Goal: Obtain resource: Obtain resource

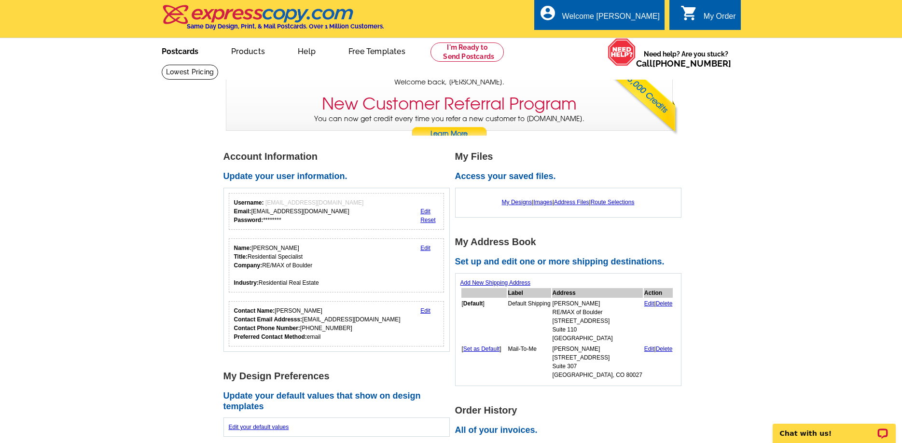
click at [181, 50] on link "Postcards" at bounding box center [180, 50] width 68 height 23
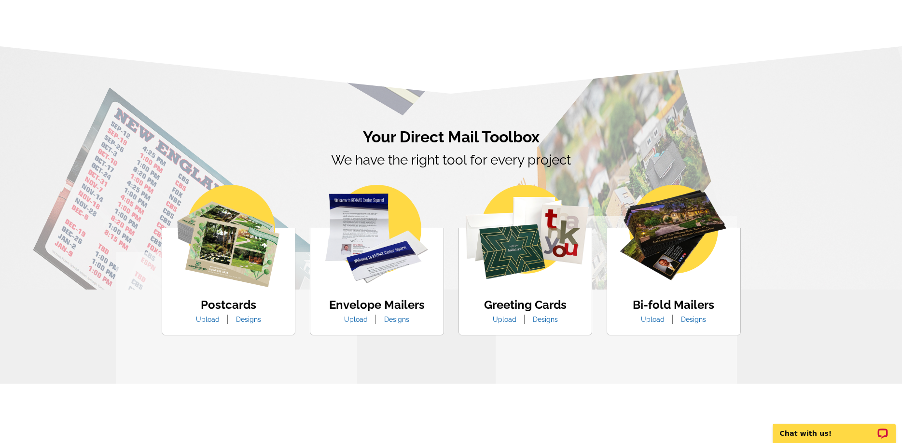
scroll to position [450, 0]
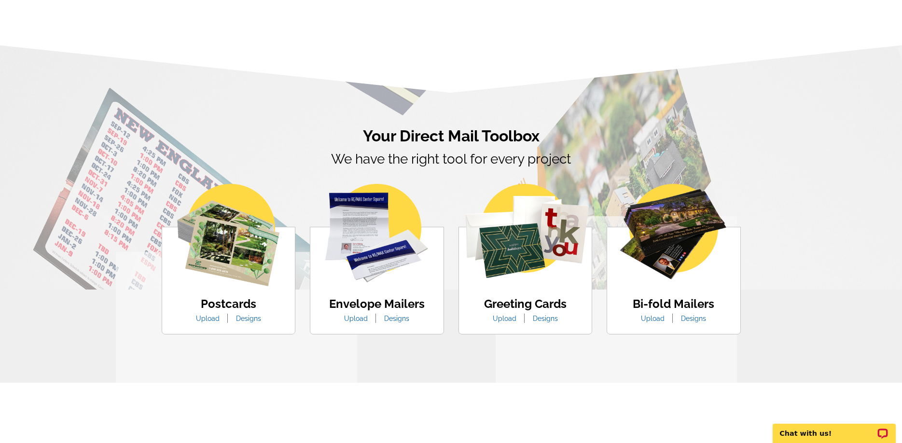
click at [233, 272] on img at bounding box center [228, 235] width 102 height 102
click at [228, 255] on img at bounding box center [228, 235] width 102 height 102
click at [245, 274] on img at bounding box center [228, 235] width 102 height 102
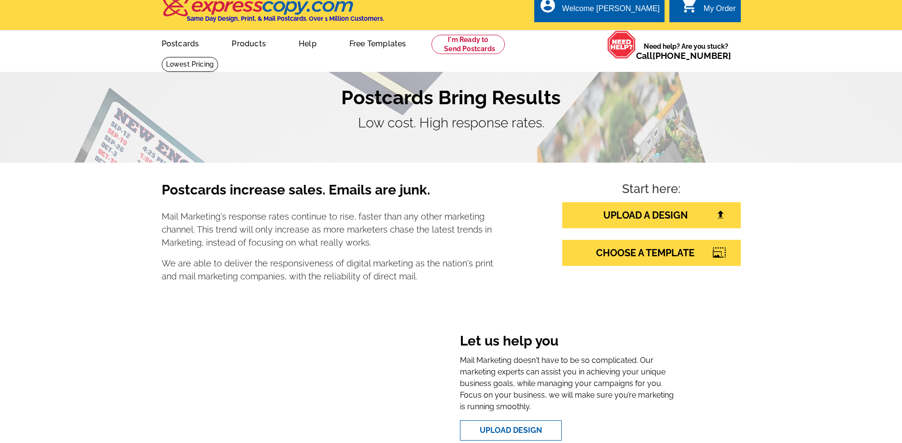
scroll to position [0, 0]
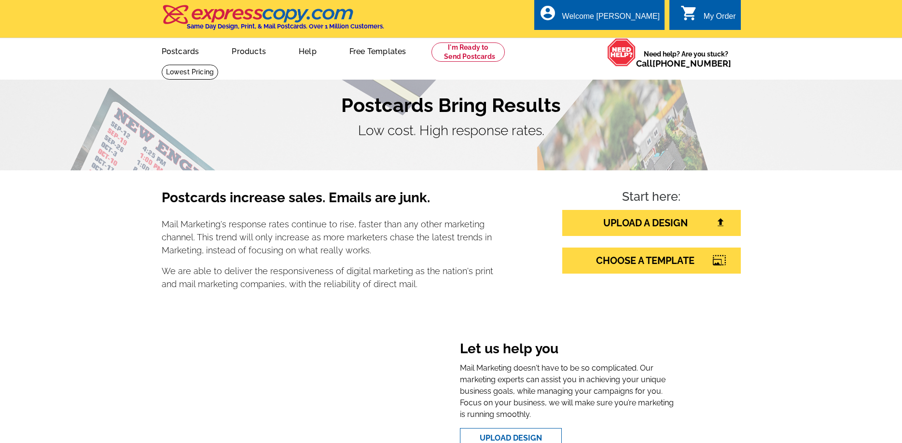
click at [244, 55] on link "Products" at bounding box center [248, 50] width 65 height 23
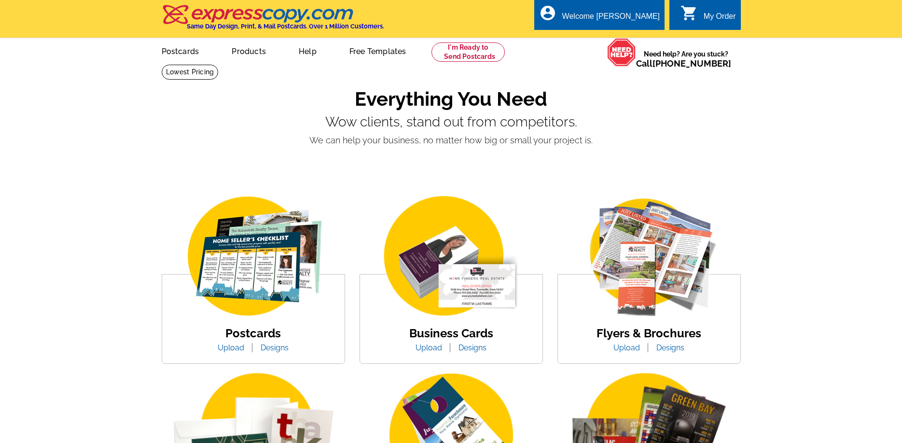
click at [249, 255] on img at bounding box center [253, 256] width 164 height 127
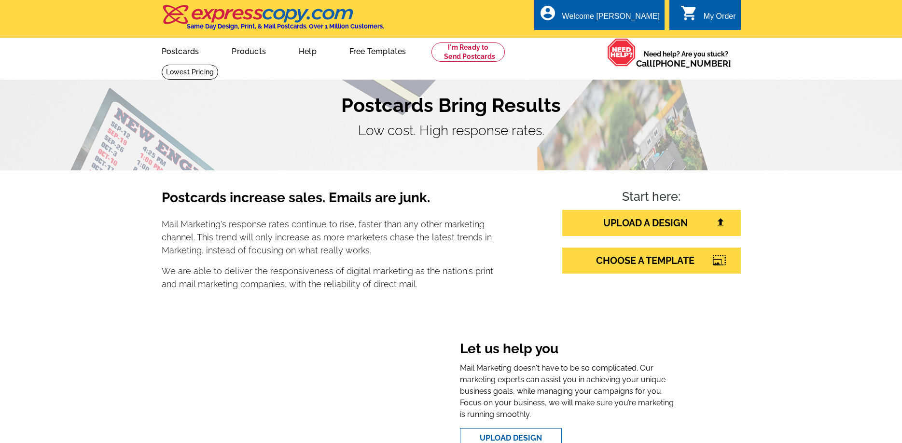
click at [371, 51] on link "Free Templates" at bounding box center [378, 50] width 88 height 23
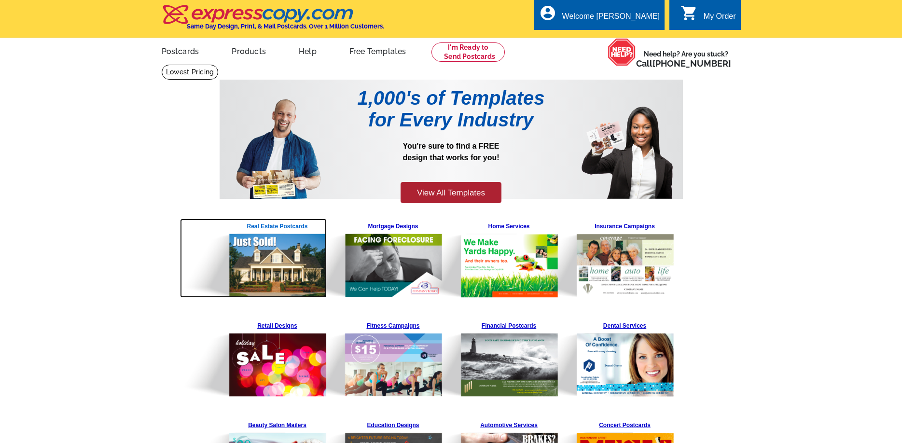
click at [265, 229] on img at bounding box center [253, 258] width 147 height 79
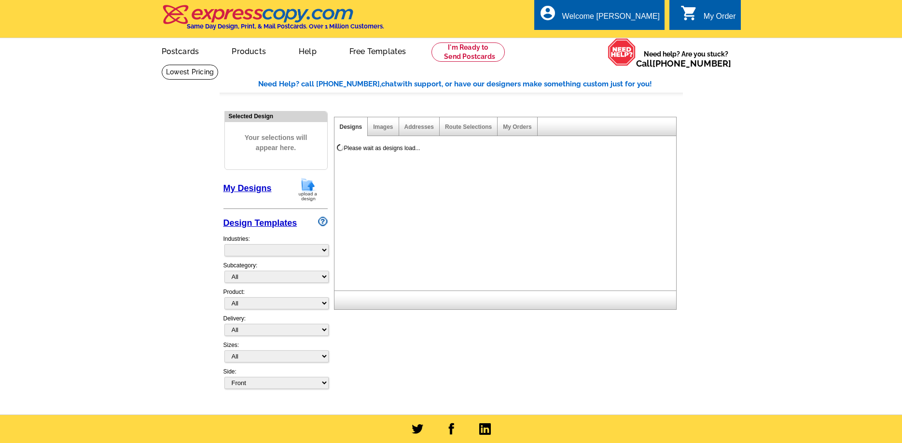
select select "785"
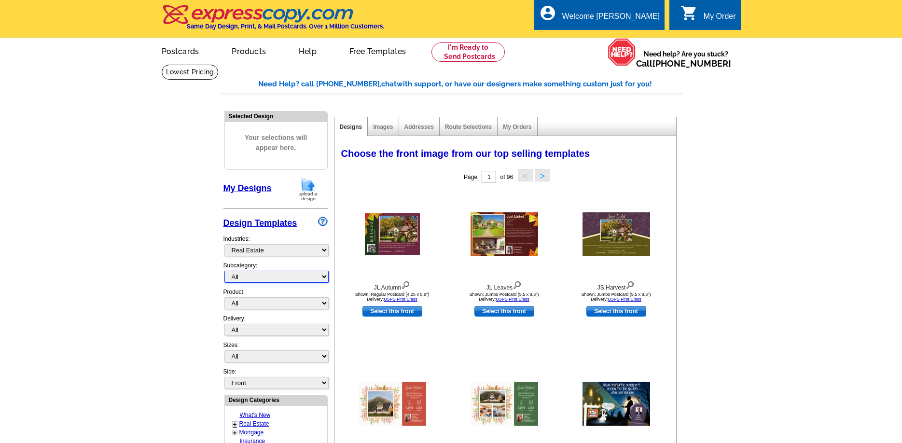
click at [322, 278] on select "All RE/MAX® Referrals Keller Williams® Berkshire Hathaway Home Services Century…" at bounding box center [276, 277] width 104 height 12
click at [224, 271] on select "All RE/MAX® Referrals Keller Williams® Berkshire Hathaway Home Services Century…" at bounding box center [276, 277] width 104 height 12
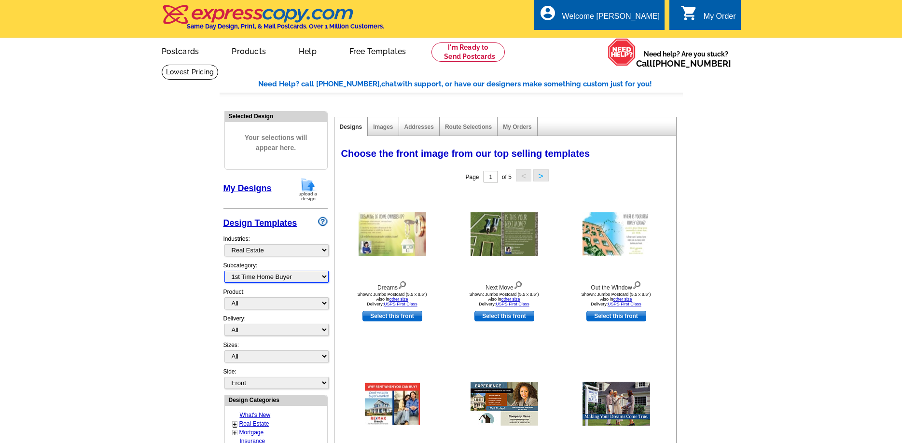
click at [324, 276] on select "All RE/MAX® Referrals Keller Williams® Berkshire Hathaway Home Services Century…" at bounding box center [276, 277] width 104 height 12
select select "807"
click at [224, 271] on select "All RE/MAX® Referrals Keller Williams® Berkshire Hathaway Home Services Century…" at bounding box center [276, 277] width 104 height 12
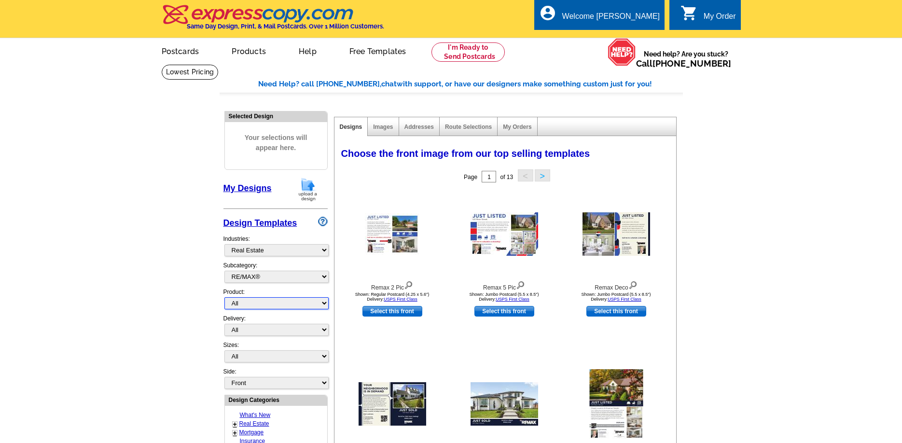
click at [321, 304] on select "All Postcards Letters and flyers Business Cards Door Hangers Greeting Cards" at bounding box center [276, 303] width 104 height 12
select select "1"
click at [224, 298] on select "All Postcards Letters and flyers Business Cards Door Hangers Greeting Cards" at bounding box center [276, 303] width 104 height 12
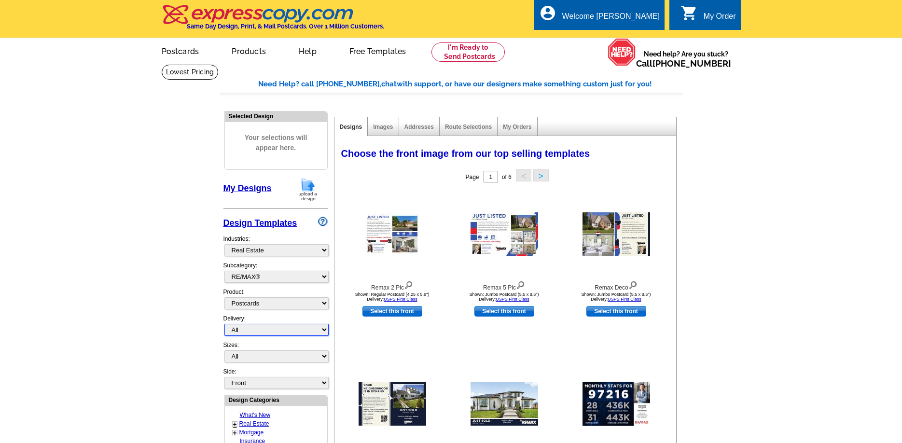
click at [323, 329] on select "All First Class Mail Shipped to Me EDDM Save 66% on Postage" at bounding box center [276, 330] width 104 height 12
select select "1"
click at [224, 324] on select "All First Class Mail Shipped to Me EDDM Save 66% on Postage" at bounding box center [276, 330] width 104 height 12
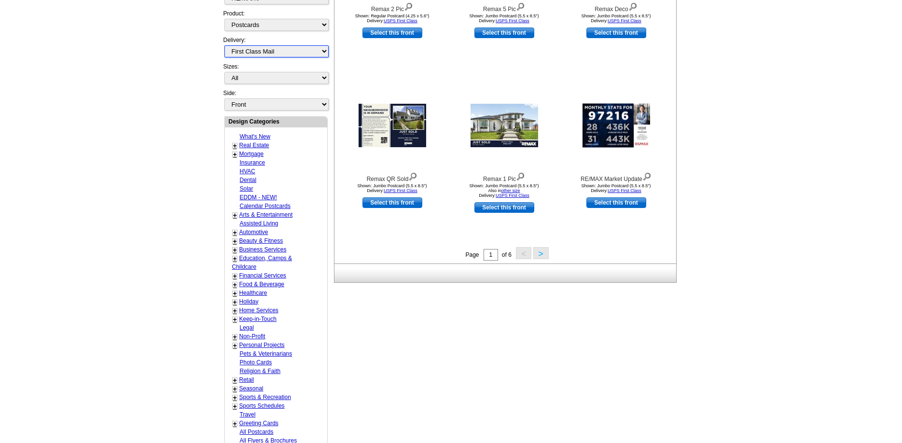
scroll to position [279, 0]
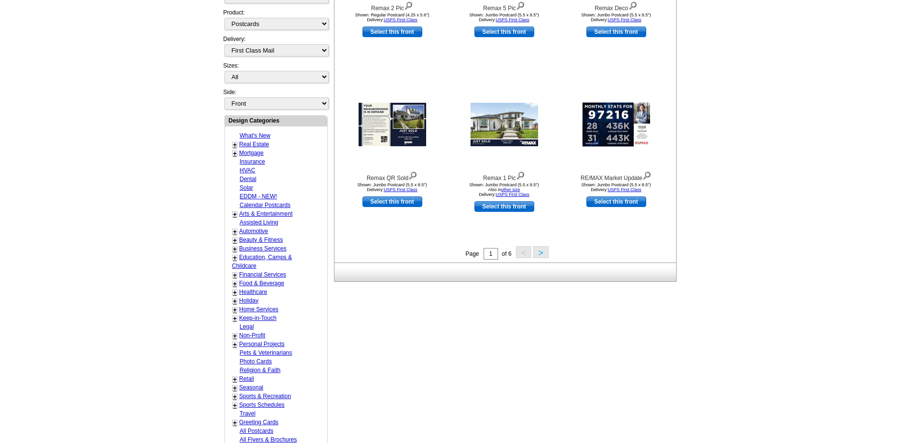
click at [253, 299] on link "Holiday" at bounding box center [248, 300] width 19 height 7
select select "744"
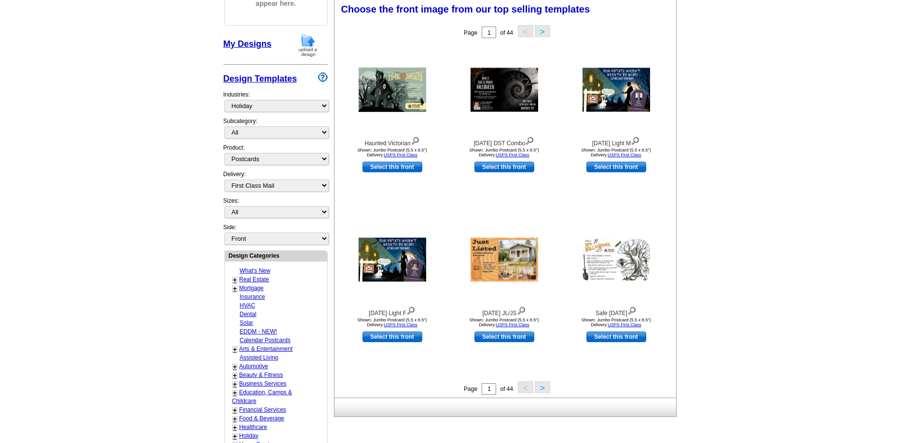
scroll to position [143, 0]
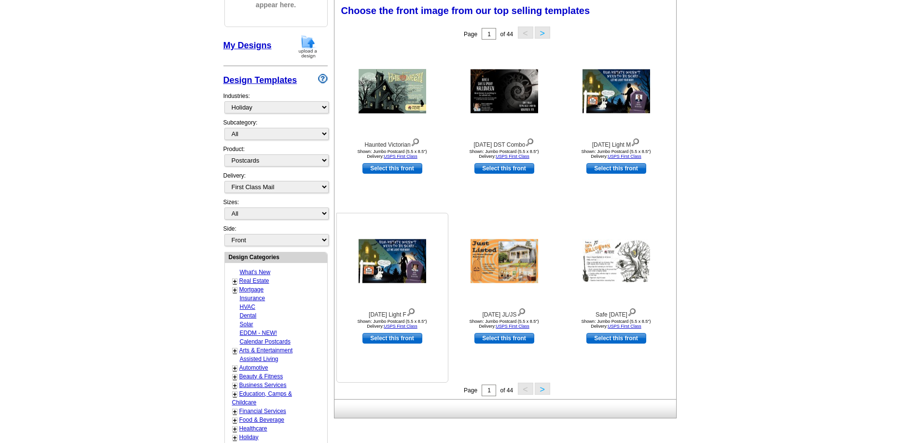
click at [389, 264] on img at bounding box center [392, 261] width 68 height 44
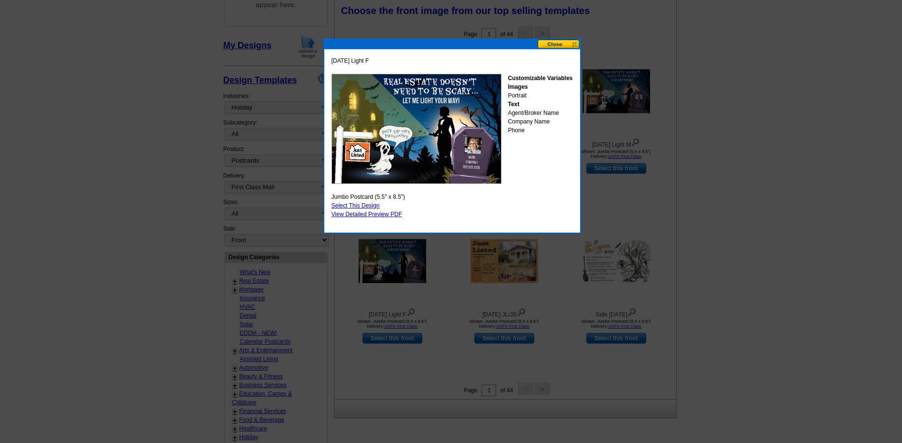
click at [571, 45] on button at bounding box center [558, 44] width 42 height 9
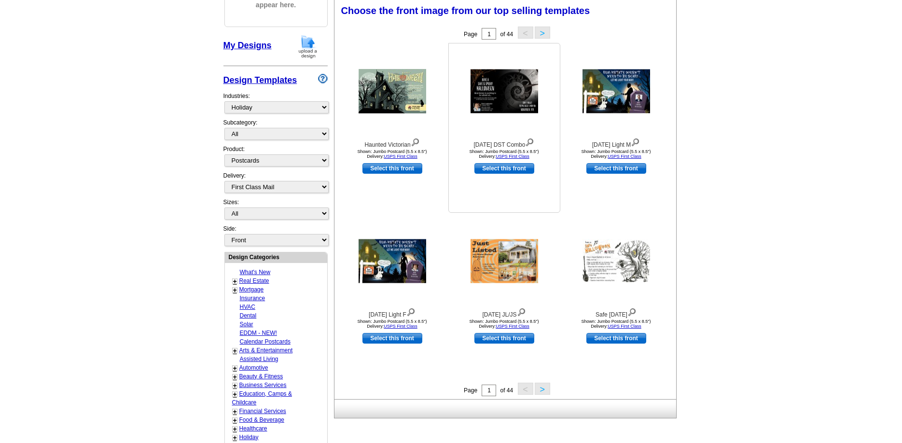
click at [509, 93] on img at bounding box center [504, 91] width 68 height 44
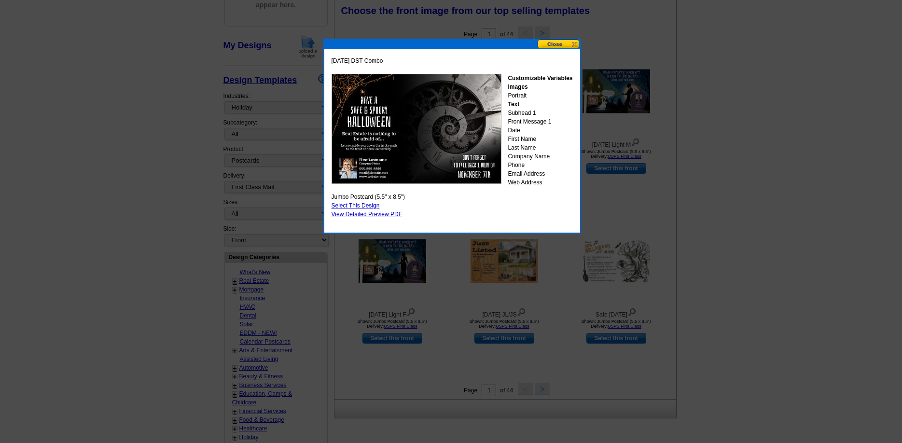
click at [575, 42] on button at bounding box center [558, 44] width 42 height 9
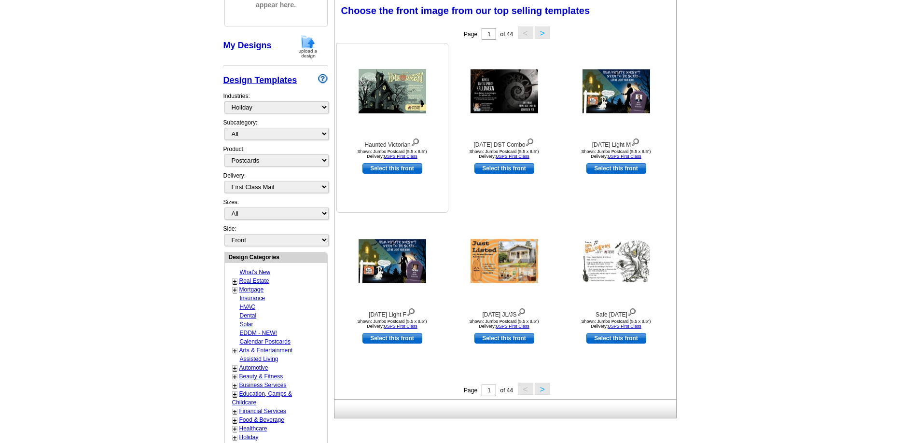
click at [407, 96] on img at bounding box center [392, 91] width 68 height 44
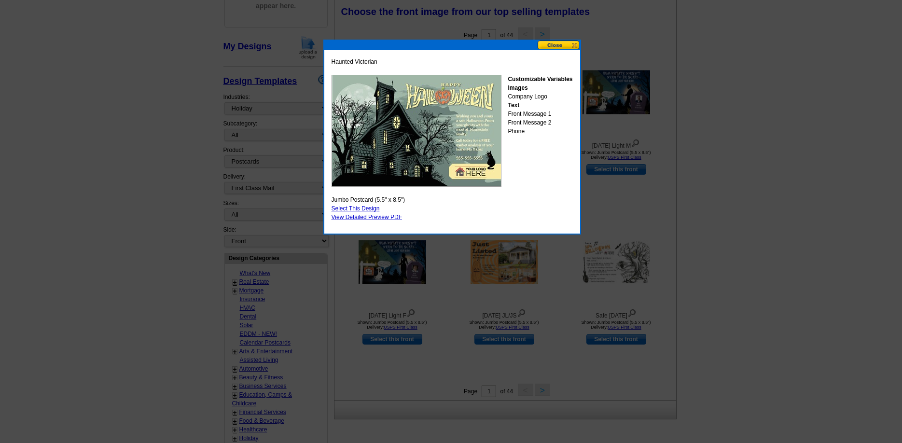
scroll to position [139, 0]
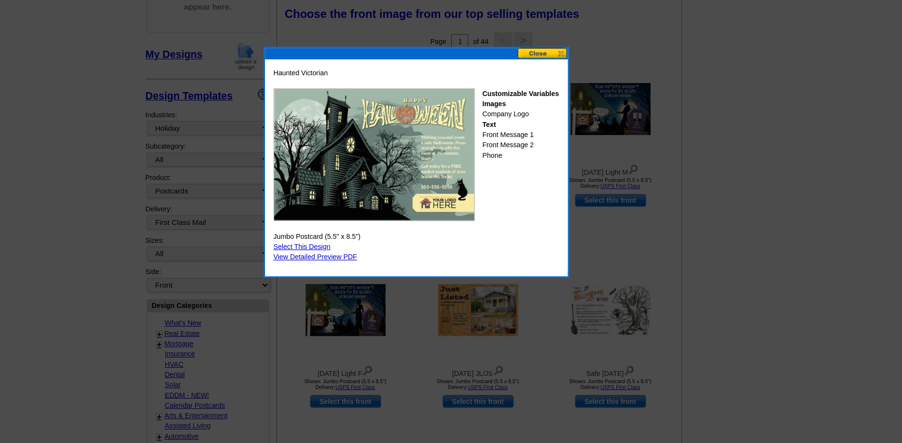
click at [552, 46] on button at bounding box center [558, 47] width 42 height 9
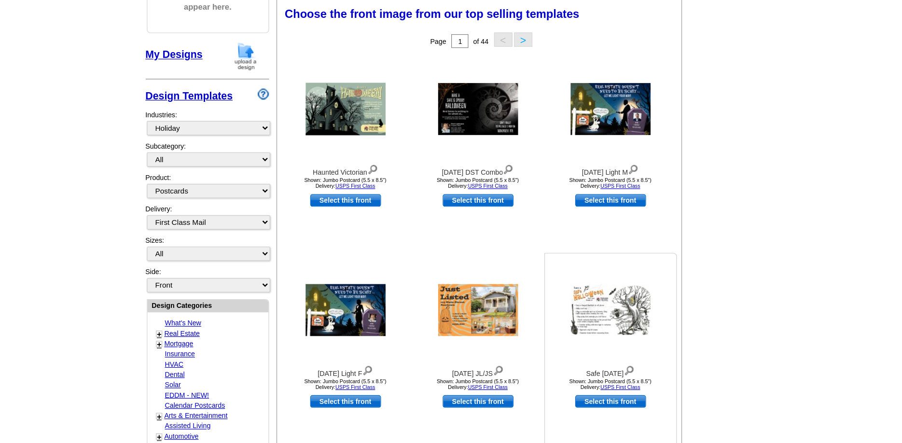
click at [611, 253] on img at bounding box center [616, 265] width 68 height 44
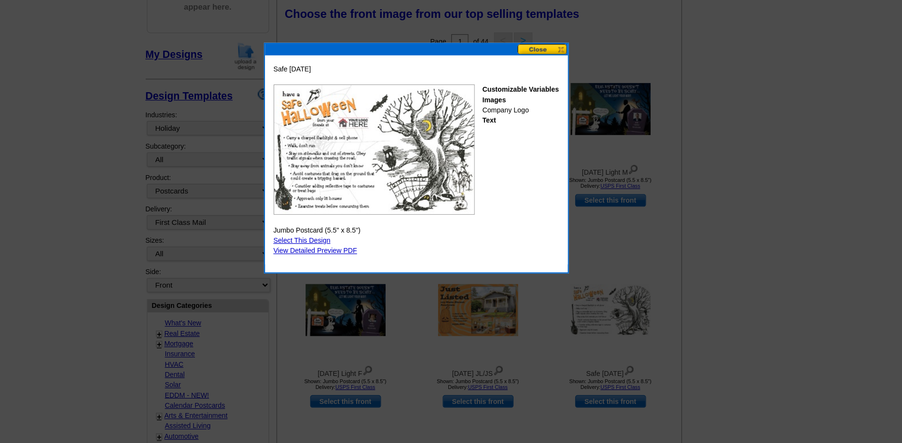
click at [573, 43] on button at bounding box center [558, 44] width 42 height 9
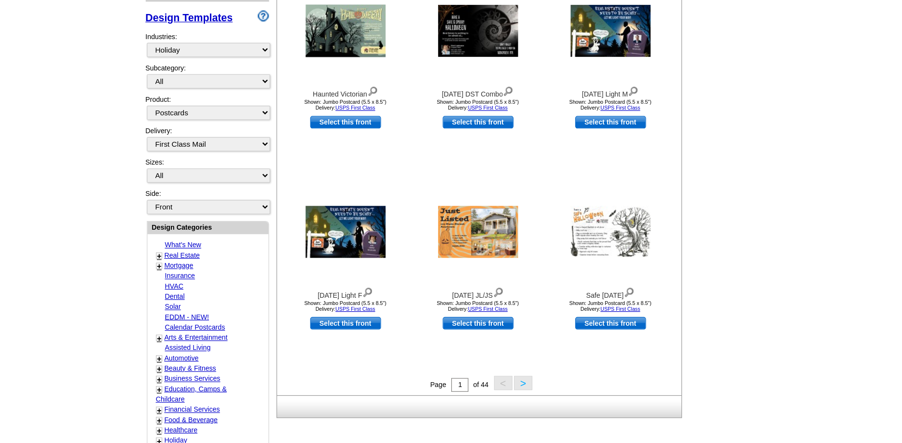
click at [709, 239] on iframe at bounding box center [805, 331] width 193 height 224
click at [707, 281] on main "Need Help? call 800-260-5887, chat with support, or have our designers make som…" at bounding box center [451, 283] width 902 height 717
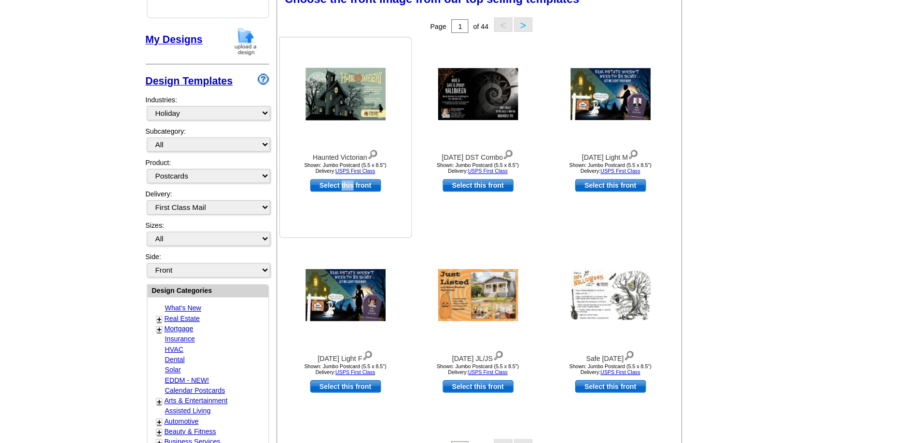
click at [405, 211] on div "Haunted Victorian Shown: Jumbo Postcard (5.5 x 8.5") Delivery: USPS First Class…" at bounding box center [392, 132] width 112 height 170
click at [409, 219] on div "Halloween Light F Shown: Jumbo Postcard (5.5 x 8.5") Delivery: USPS First Class…" at bounding box center [392, 302] width 112 height 170
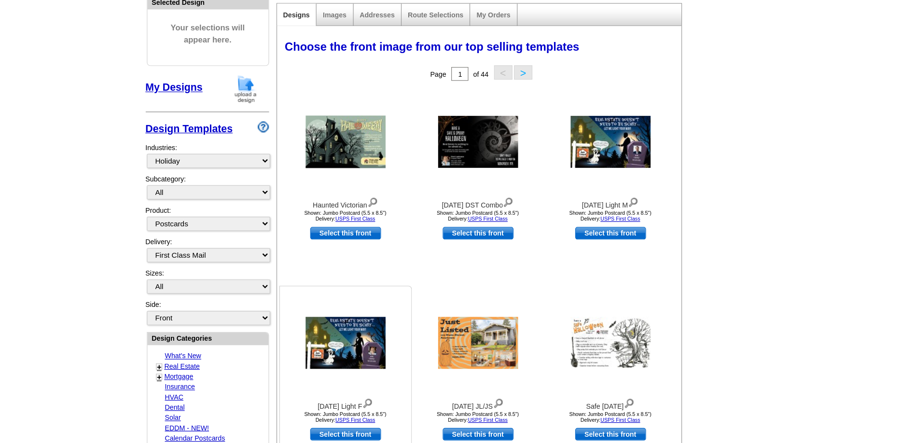
scroll to position [114, 0]
click at [420, 230] on div "Haunted Victorian Shown: Jumbo Postcard (5.5 x 8.5") Delivery: USPS First Class…" at bounding box center [392, 157] width 112 height 170
click at [422, 241] on div "Haunted Victorian Shown: Jumbo Postcard (5.5 x 8.5") Delivery: USPS First Class…" at bounding box center [392, 157] width 112 height 170
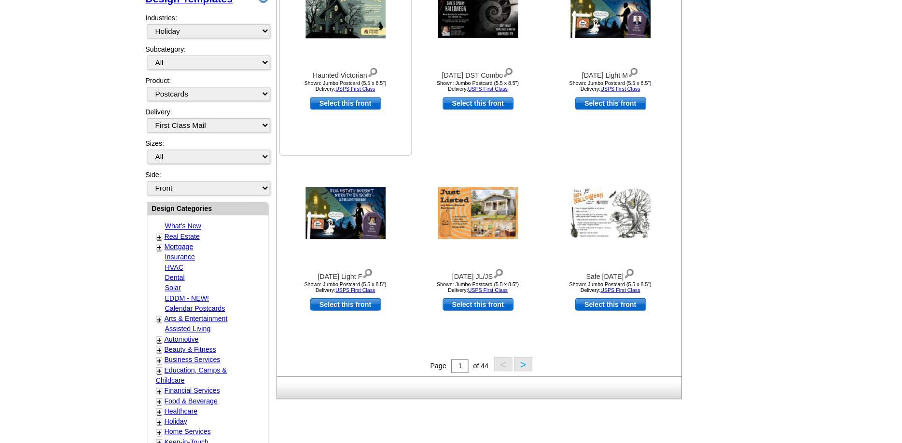
scroll to position [169, 0]
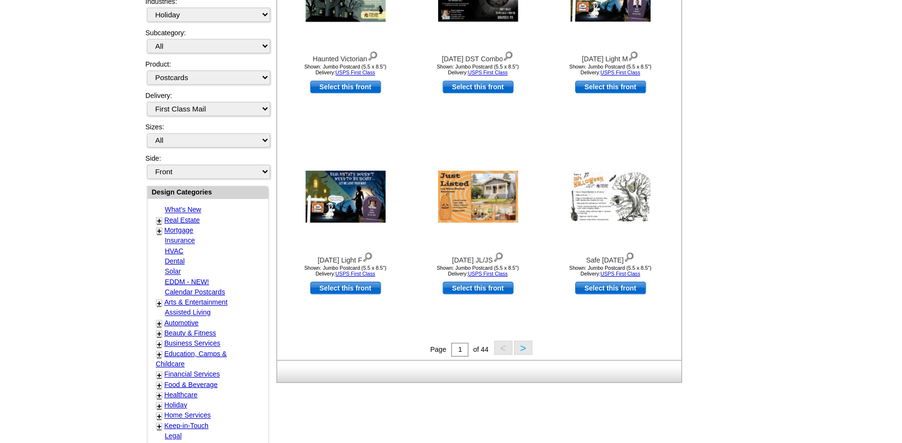
click at [538, 364] on button ">" at bounding box center [541, 362] width 15 height 12
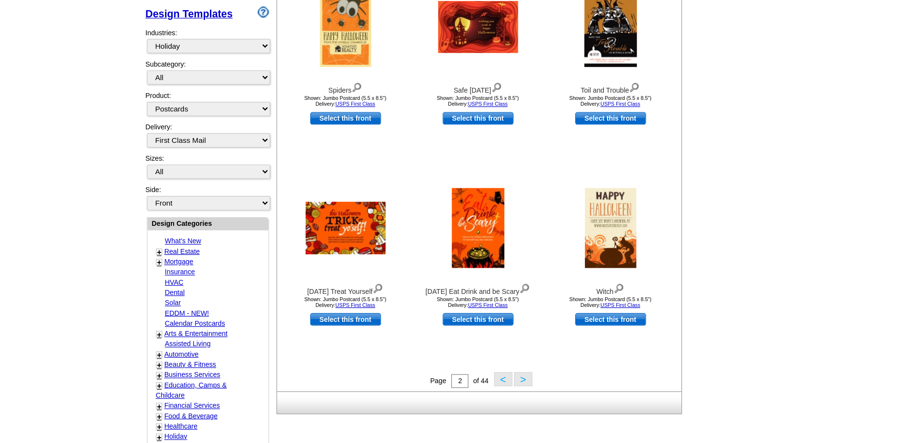
scroll to position [142, 0]
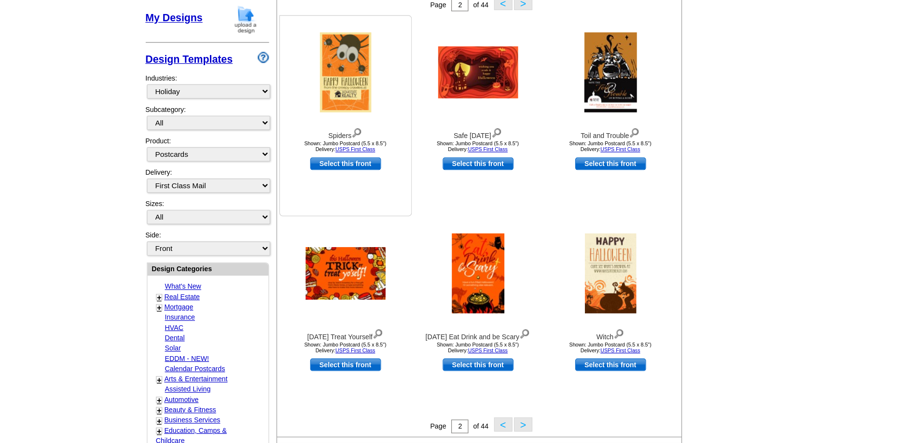
click at [386, 105] on img at bounding box center [391, 92] width 43 height 68
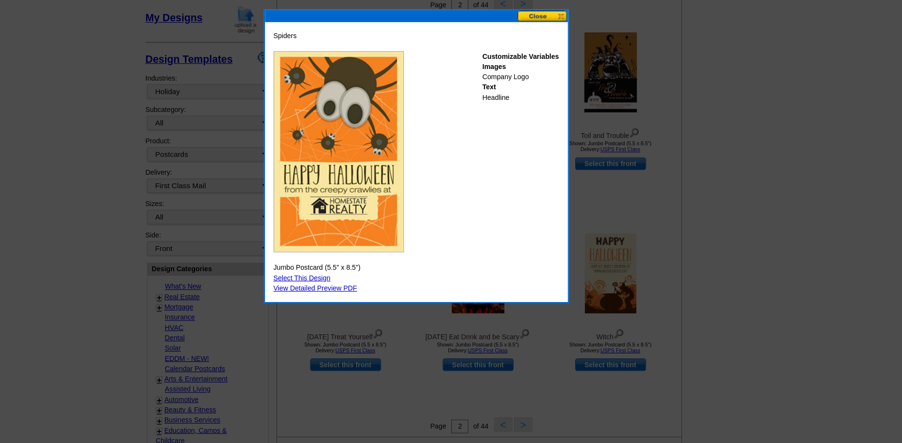
click at [563, 47] on button at bounding box center [558, 44] width 42 height 9
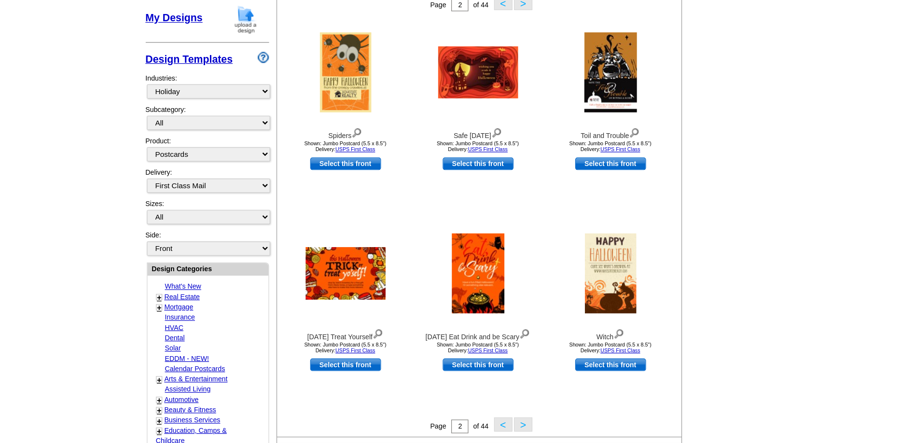
click at [484, 108] on img at bounding box center [504, 92] width 68 height 44
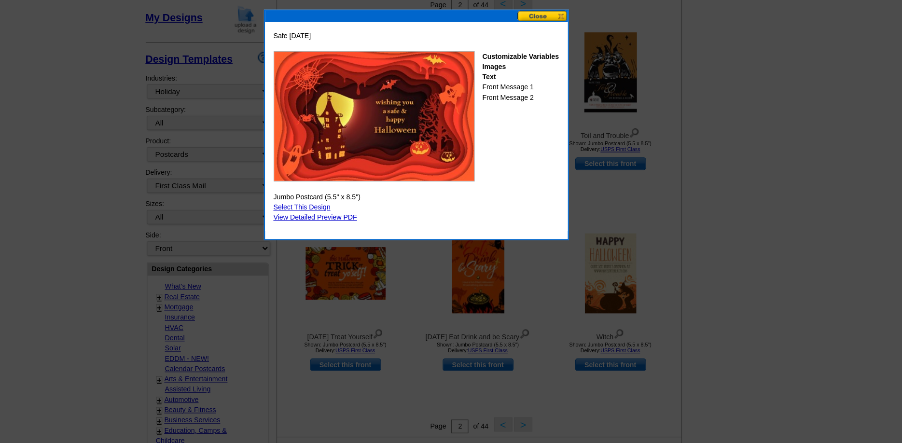
click at [547, 48] on button at bounding box center [558, 44] width 42 height 9
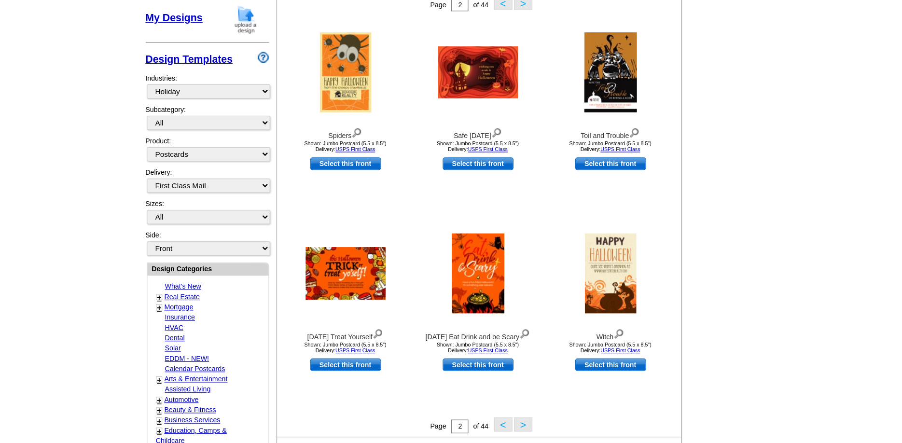
click at [601, 102] on img at bounding box center [616, 92] width 44 height 68
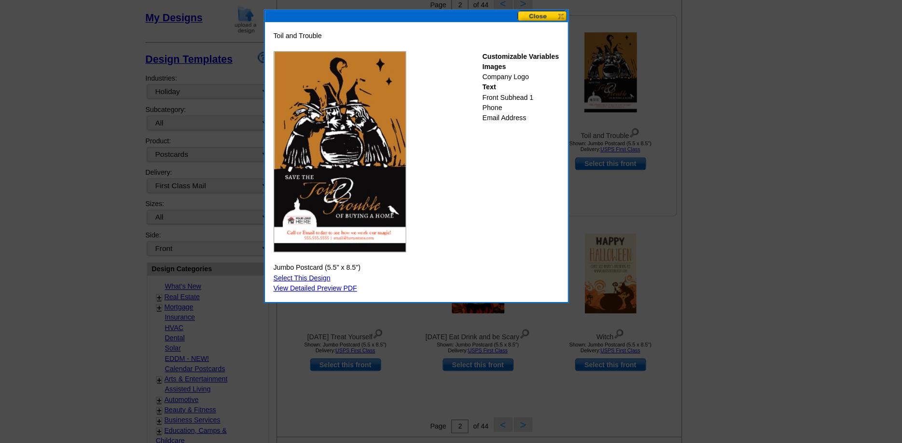
click at [558, 42] on button at bounding box center [558, 44] width 42 height 9
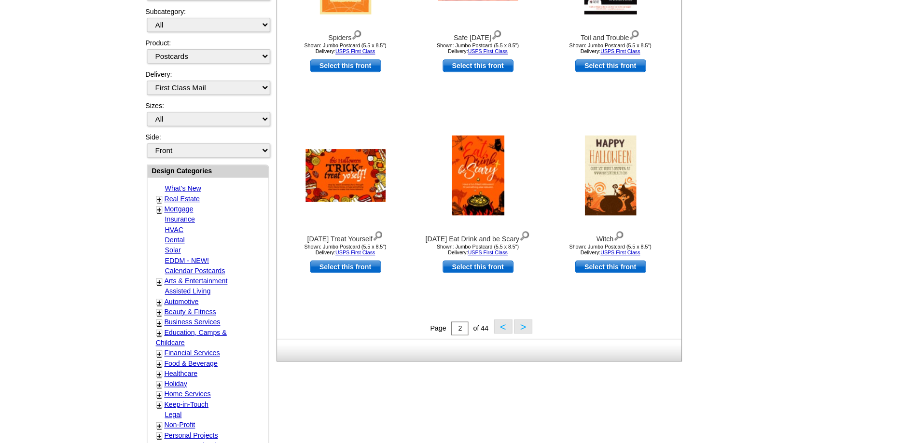
scroll to position [191, 0]
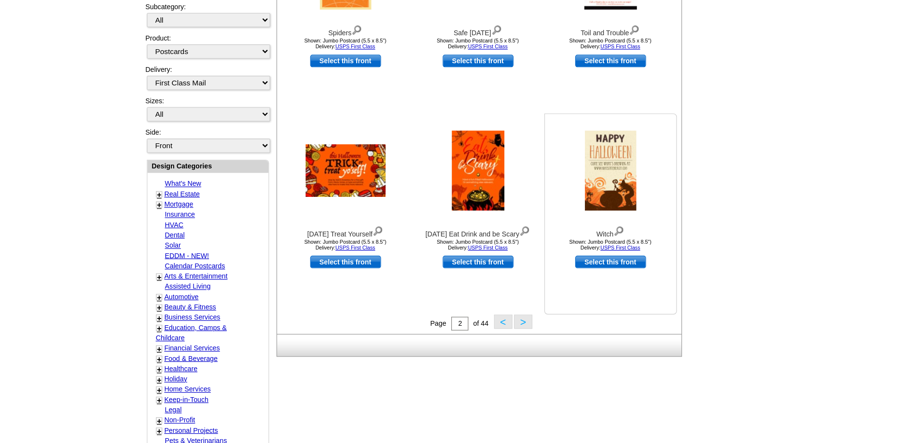
click at [602, 219] on img at bounding box center [615, 213] width 43 height 68
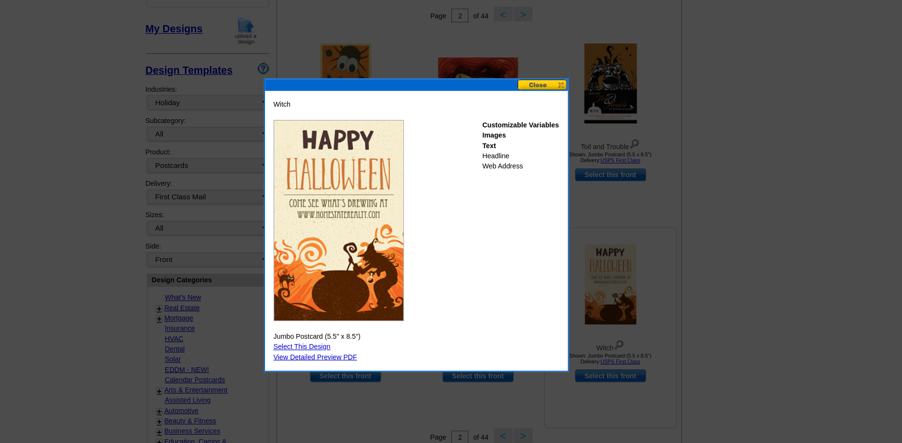
scroll to position [162, 0]
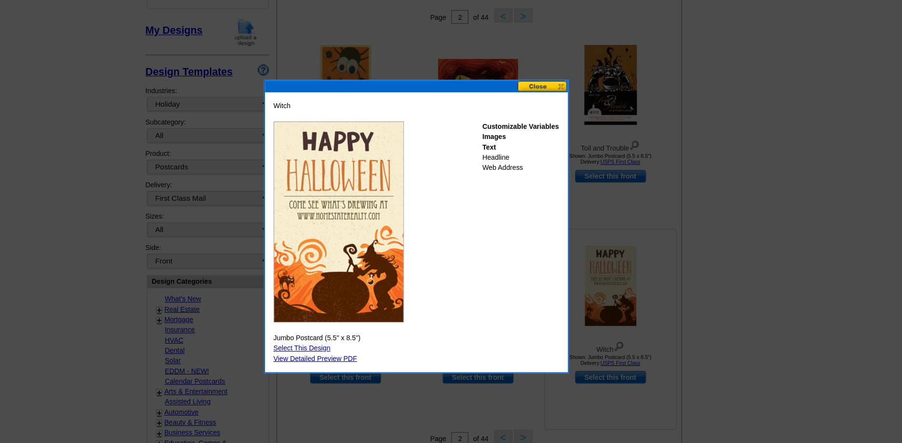
click at [558, 69] on button at bounding box center [558, 72] width 42 height 9
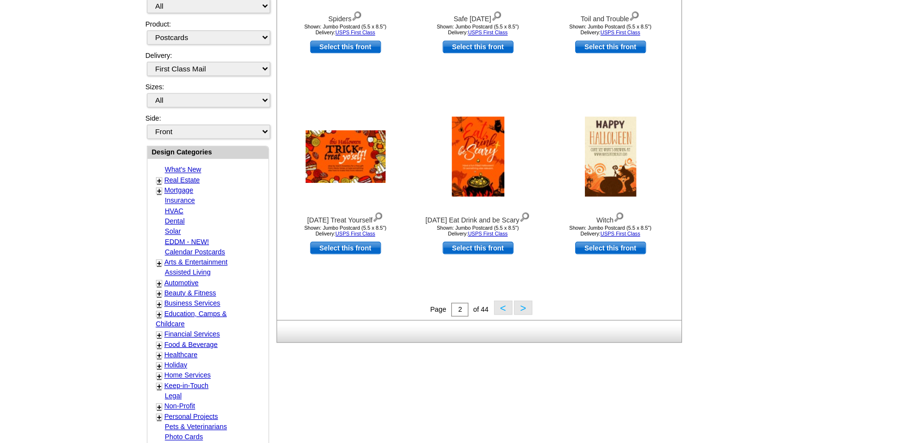
scroll to position [204, 0]
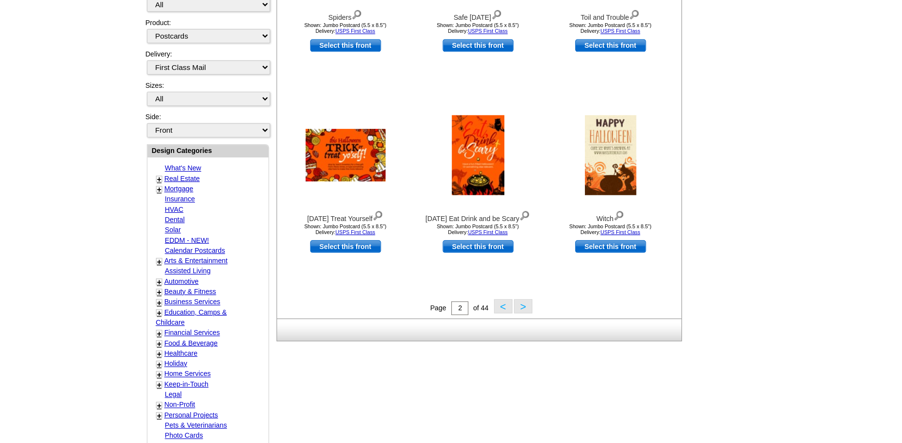
click at [546, 328] on button ">" at bounding box center [541, 327] width 15 height 12
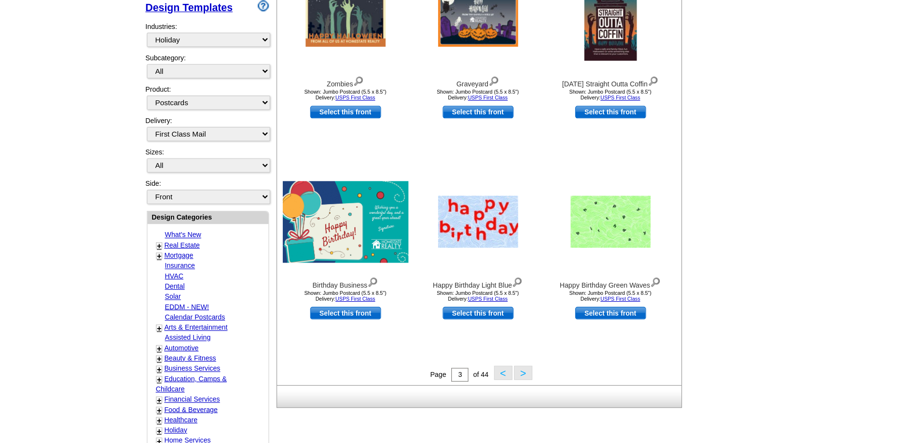
scroll to position [143, 0]
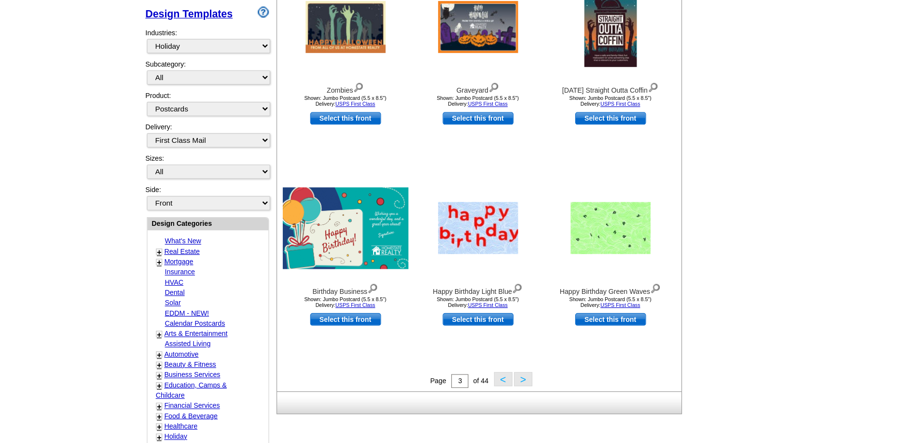
click at [499, 96] on img at bounding box center [504, 91] width 68 height 44
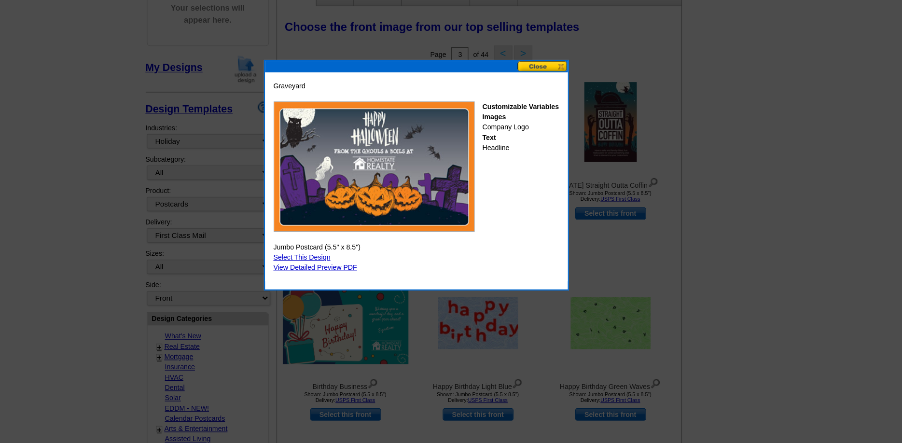
scroll to position [128, 0]
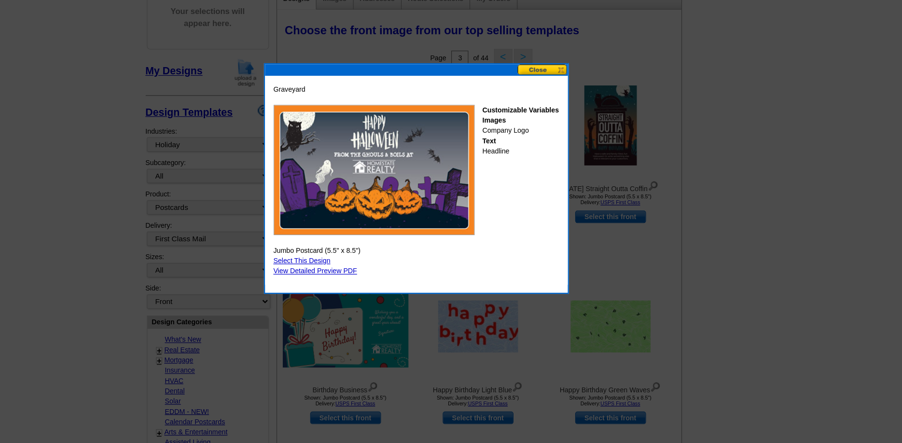
click at [547, 58] on button at bounding box center [558, 59] width 42 height 9
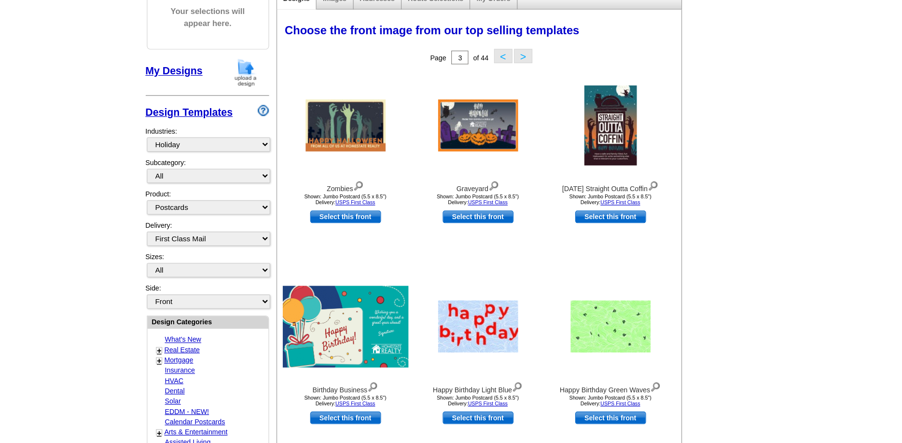
click at [524, 52] on button "<" at bounding box center [525, 47] width 15 height 12
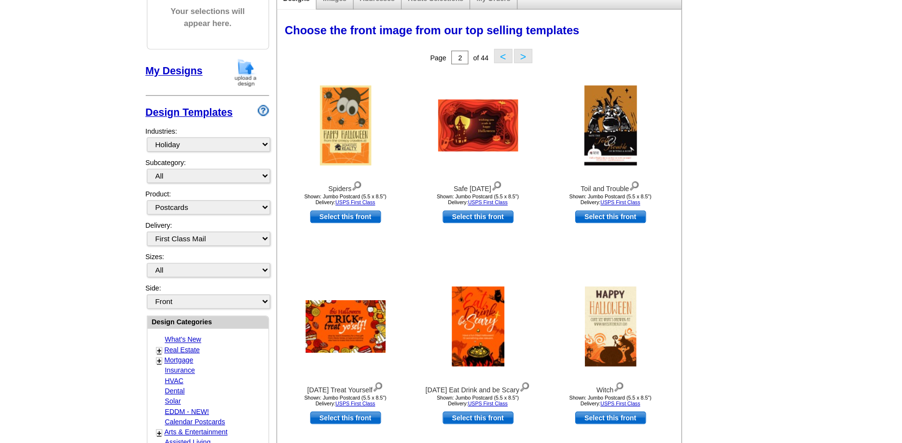
click at [493, 113] on img at bounding box center [504, 106] width 68 height 44
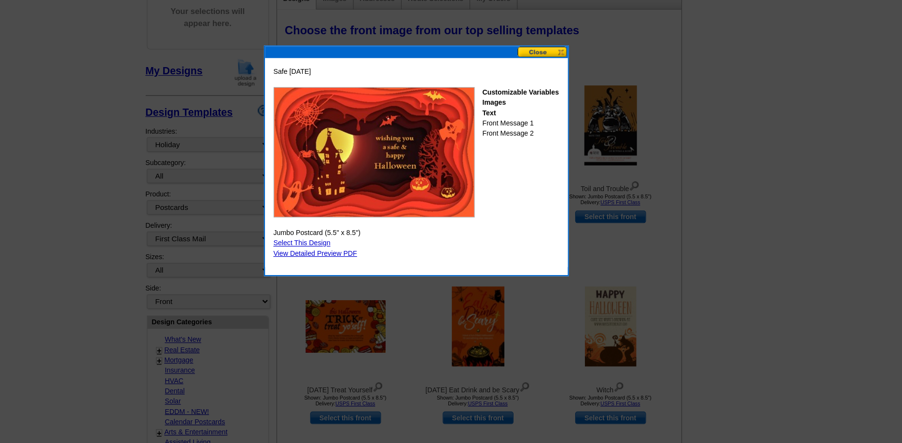
click at [541, 50] on div "Safe Halloween Customizable Variables Images Text Front Message 1 Front Message…" at bounding box center [452, 137] width 256 height 177
click at [559, 46] on button at bounding box center [558, 44] width 42 height 9
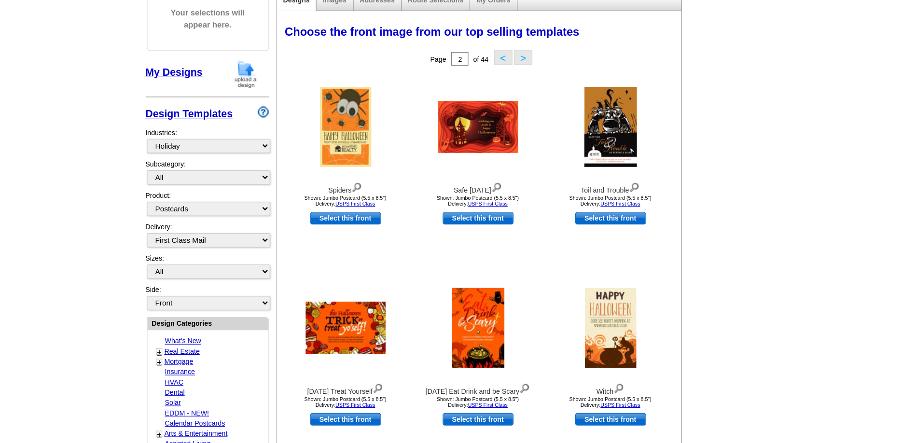
scroll to position [125, 0]
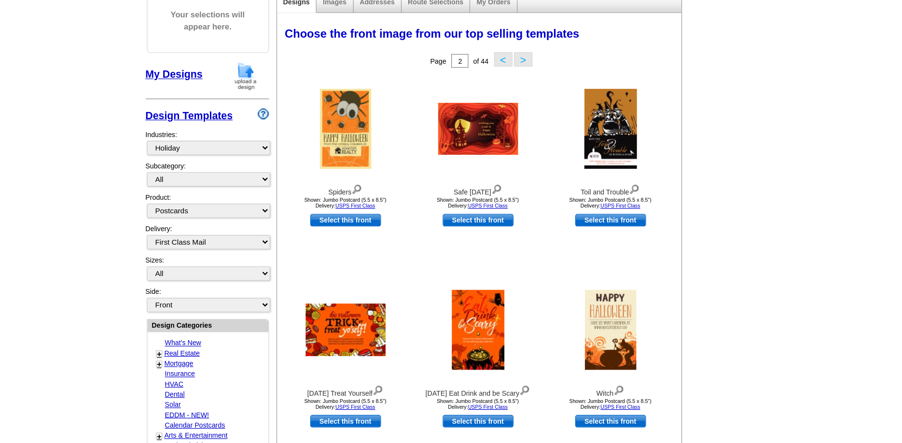
click at [382, 280] on img at bounding box center [392, 279] width 68 height 44
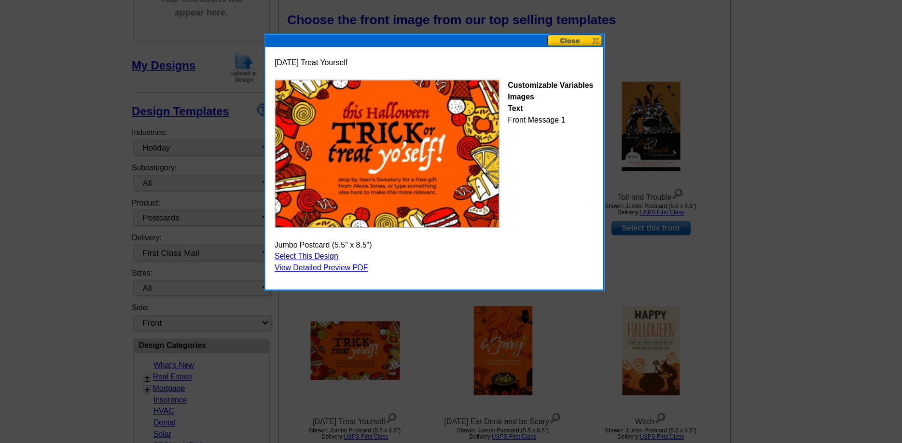
click at [562, 54] on div "Halloween Treat Yourself Customizable Variables Images Text Front Message 1 Jum…" at bounding box center [452, 138] width 256 height 178
click at [554, 44] on button at bounding box center [558, 44] width 42 height 9
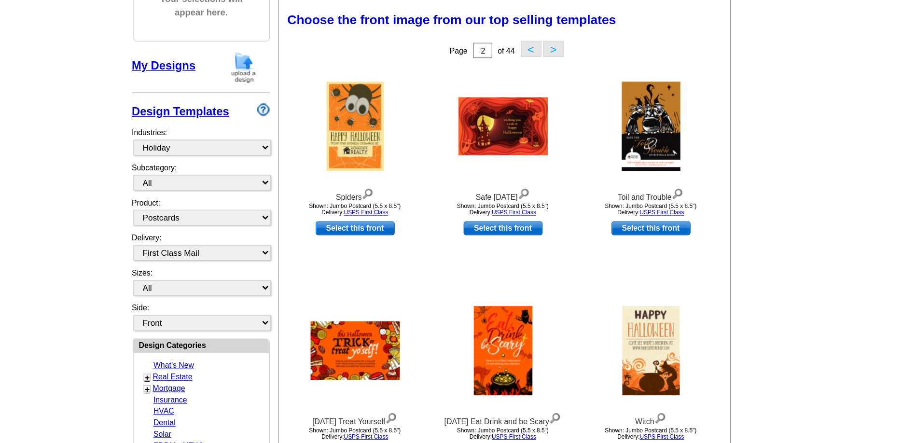
click at [520, 55] on button "<" at bounding box center [525, 50] width 15 height 12
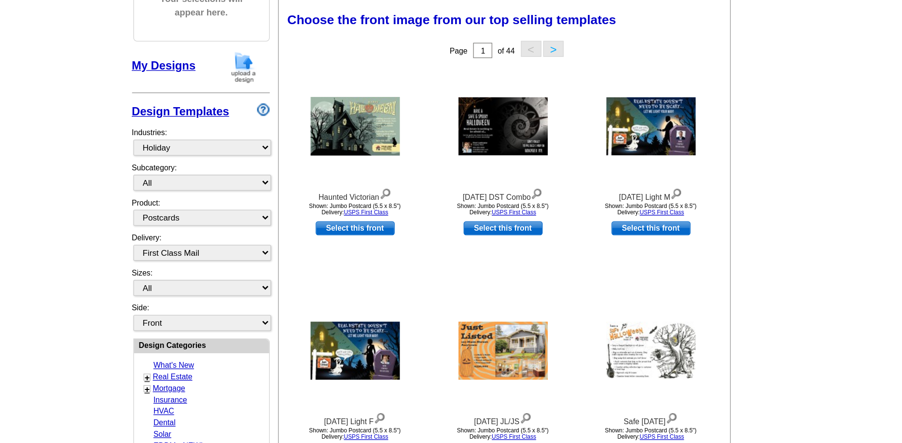
click at [497, 119] on img at bounding box center [504, 109] width 68 height 44
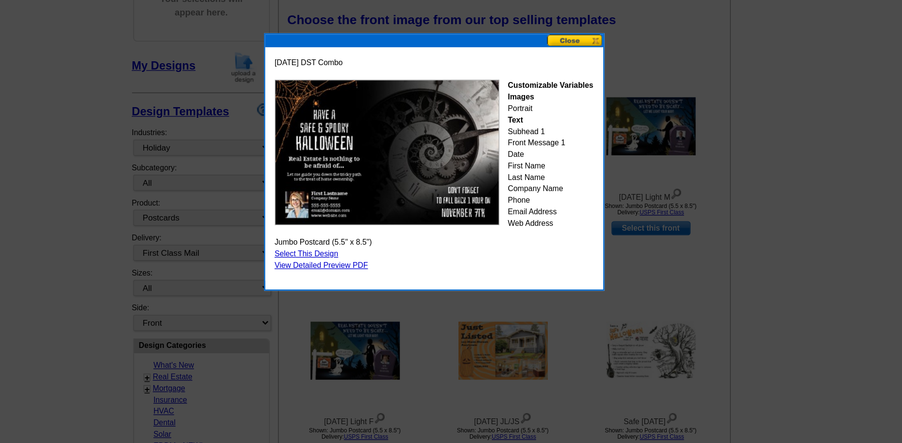
click at [550, 45] on button at bounding box center [558, 44] width 42 height 9
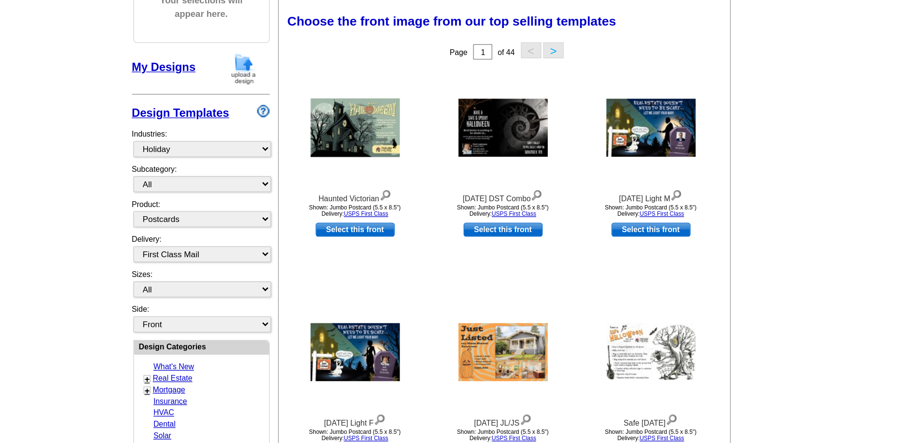
click at [589, 272] on img at bounding box center [616, 279] width 68 height 44
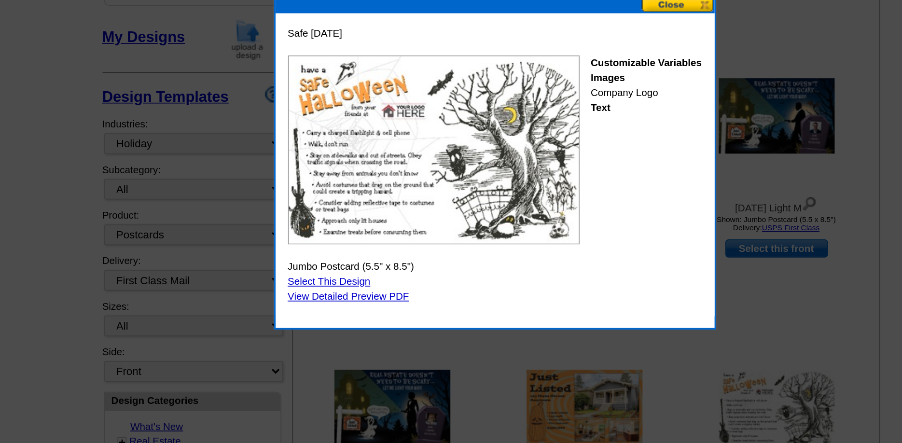
click at [554, 50] on div "Safe Halloween Customizable Variables Images Company Logo Text Jumbo Postcard (…" at bounding box center [452, 137] width 256 height 177
click at [551, 45] on button at bounding box center [558, 44] width 42 height 9
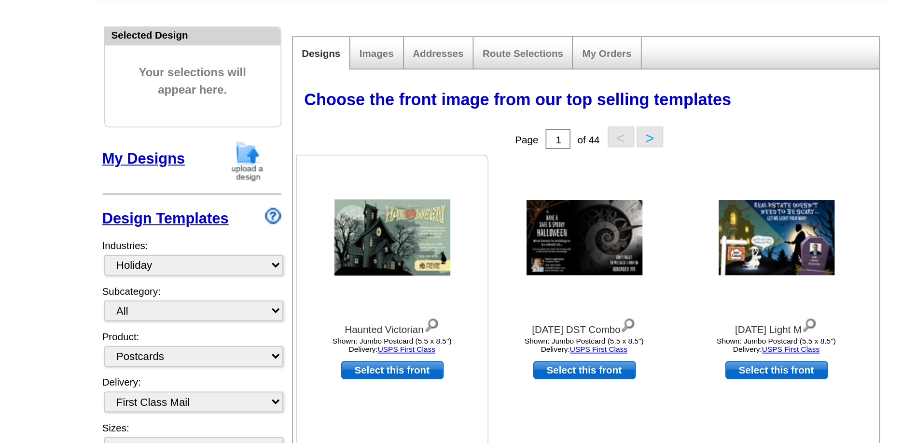
click at [445, 139] on div "Haunted Victorian Shown: Jumbo Postcard (5.5 x 8.5") Delivery: USPS First Class" at bounding box center [392, 151] width 111 height 116
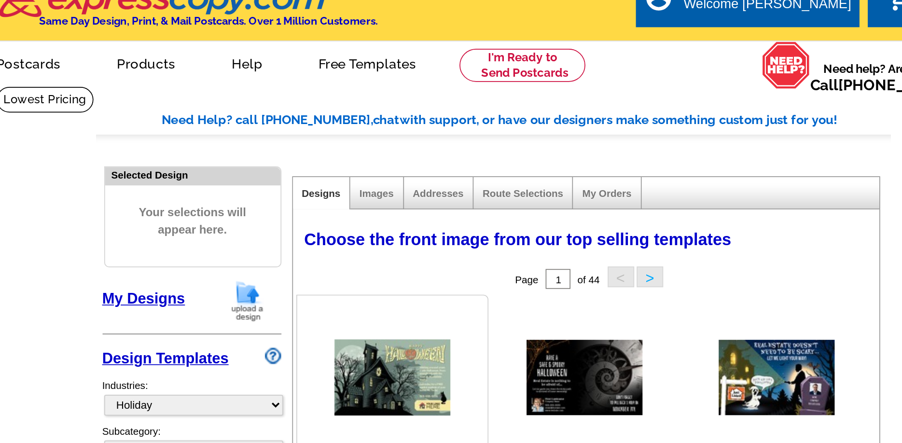
scroll to position [0, 0]
